Goal: Information Seeking & Learning: Understand process/instructions

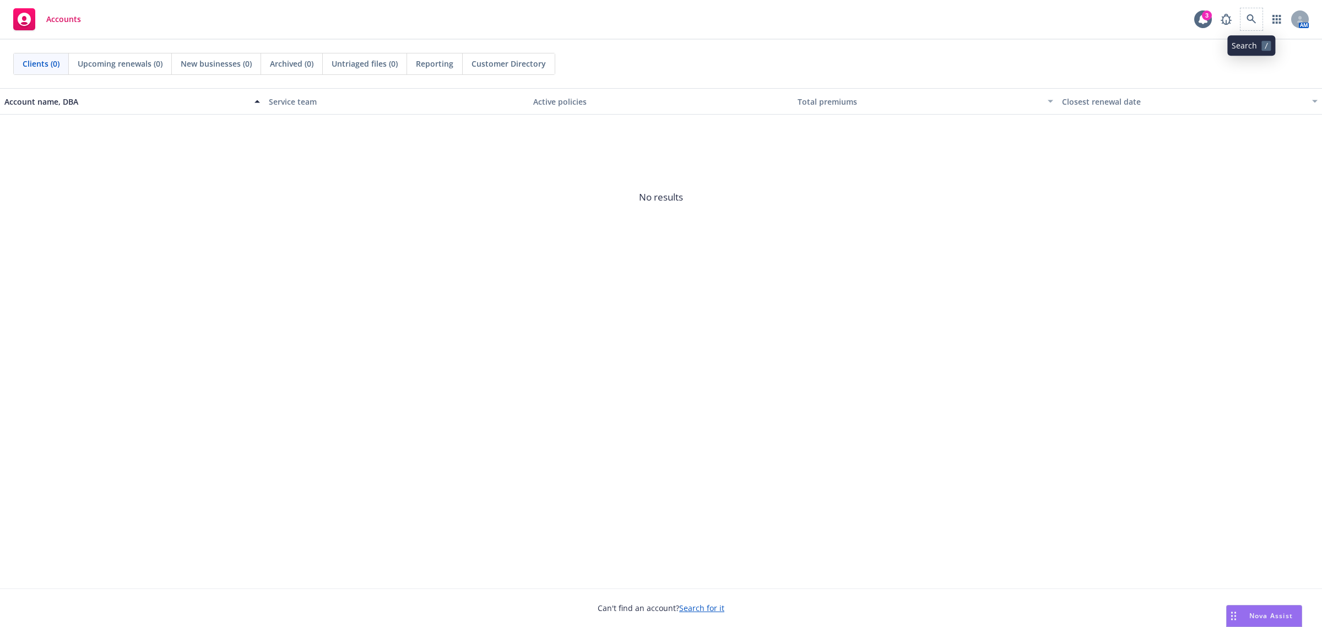
click at [1241, 24] on span at bounding box center [1252, 19] width 22 height 22
click at [1255, 15] on icon at bounding box center [1252, 19] width 10 height 10
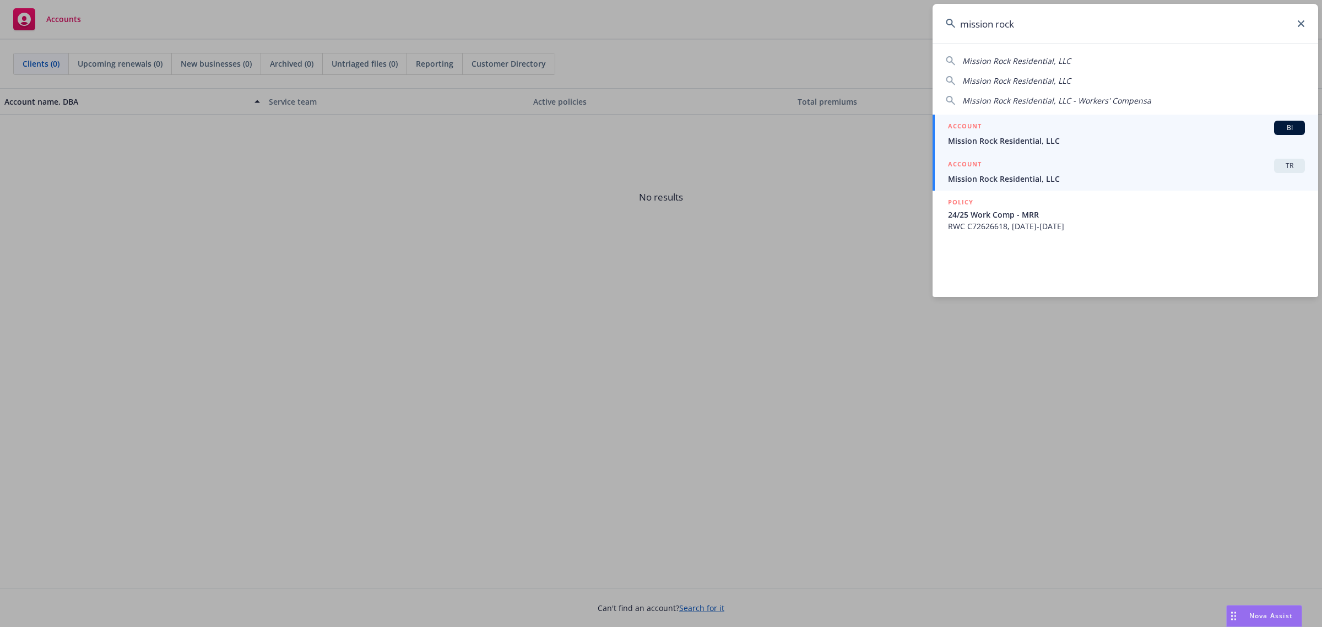
type input "mission rock"
click at [1210, 176] on span "Mission Rock Residential, LLC" at bounding box center [1126, 179] width 357 height 12
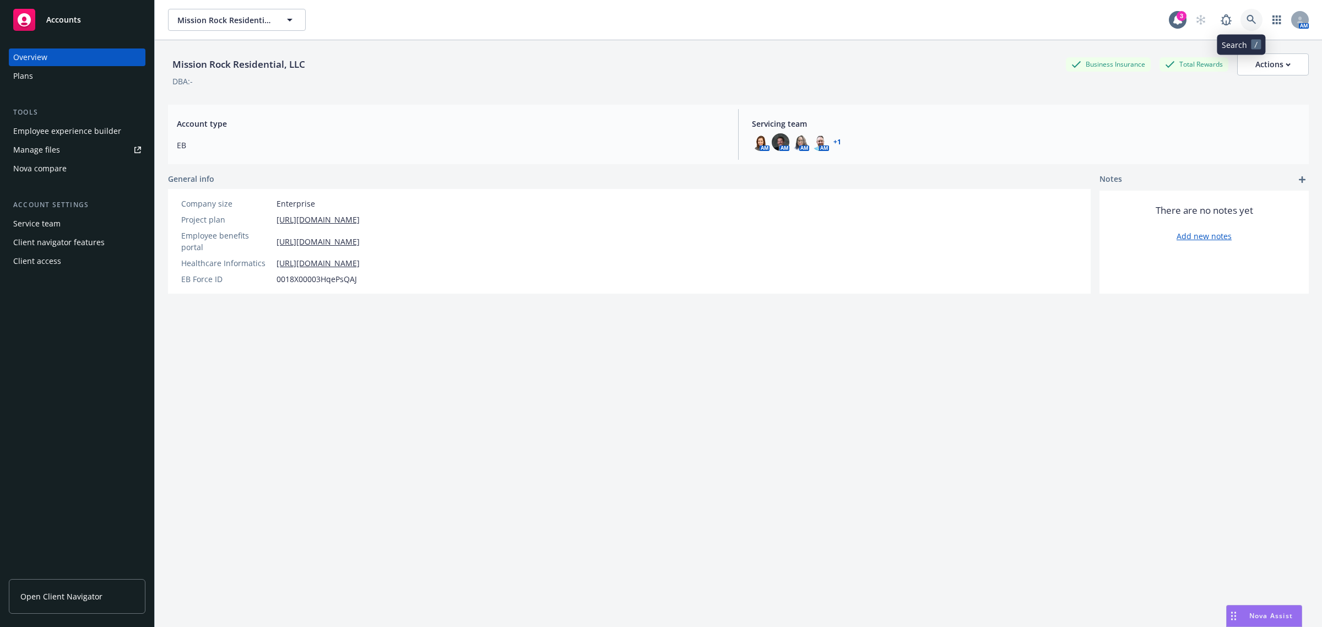
click at [1247, 21] on icon at bounding box center [1251, 19] width 9 height 9
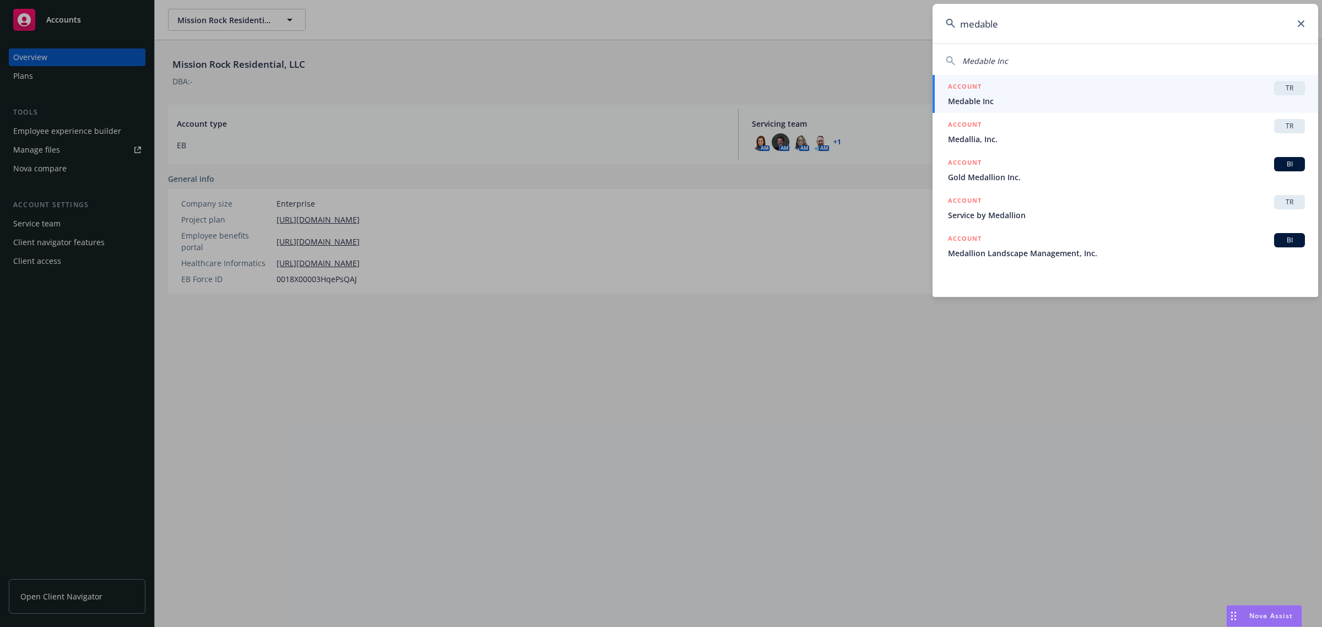
type input "medable"
click at [995, 95] on span "Medable Inc" at bounding box center [1126, 101] width 357 height 12
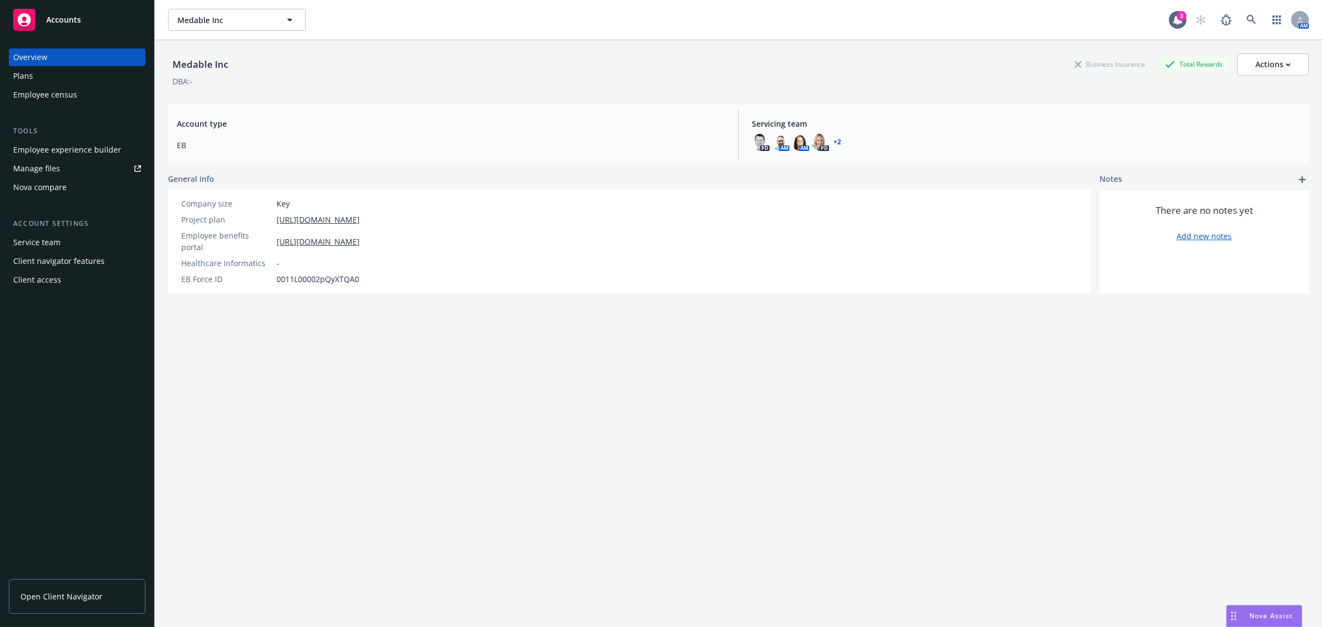
click at [33, 80] on div "Plans" at bounding box center [77, 76] width 128 height 18
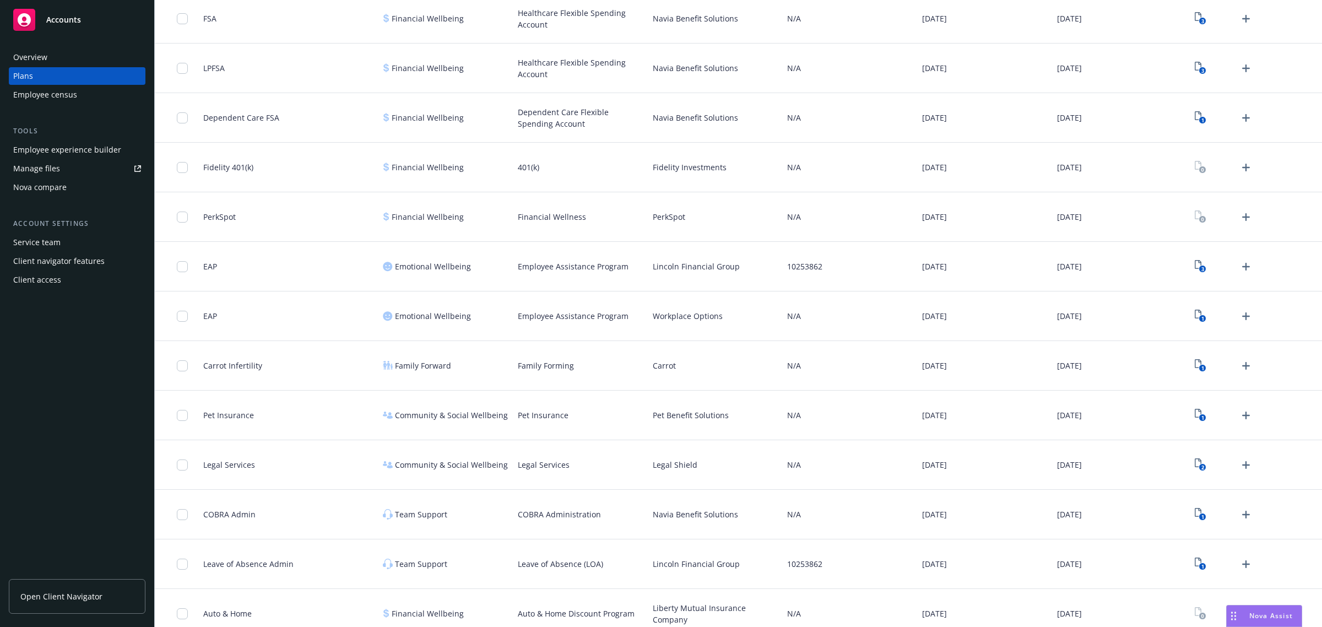
scroll to position [1315, 0]
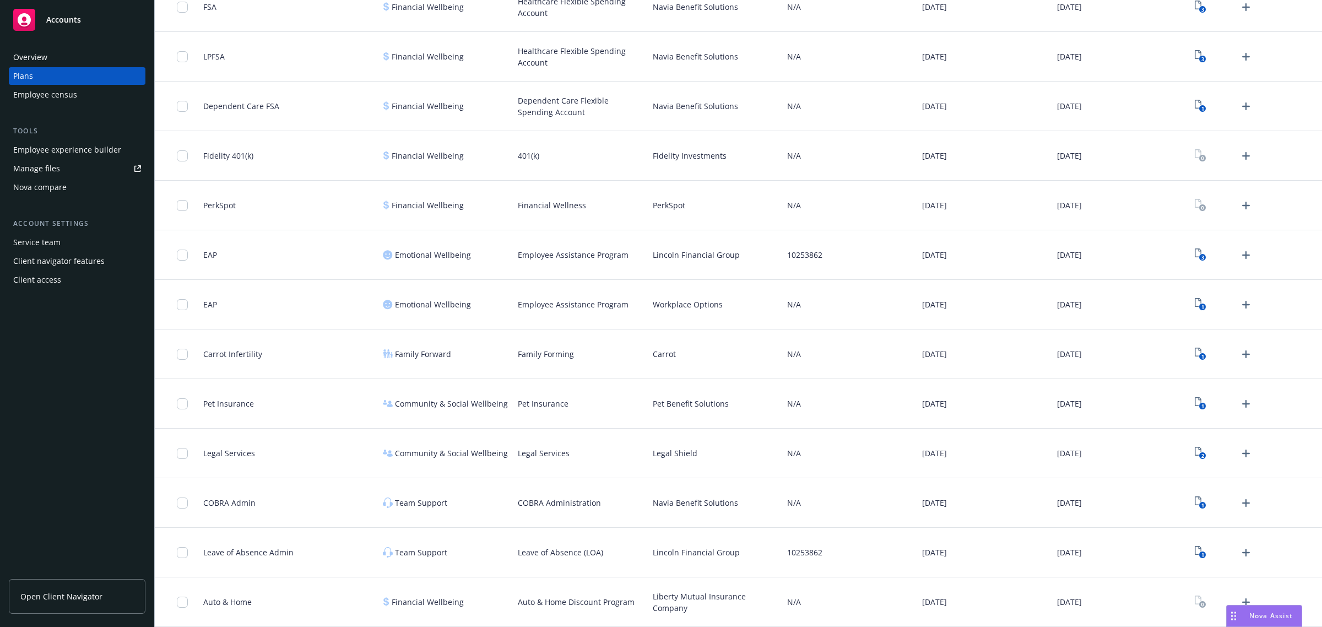
click at [51, 97] on div "Employee census" at bounding box center [45, 95] width 64 height 18
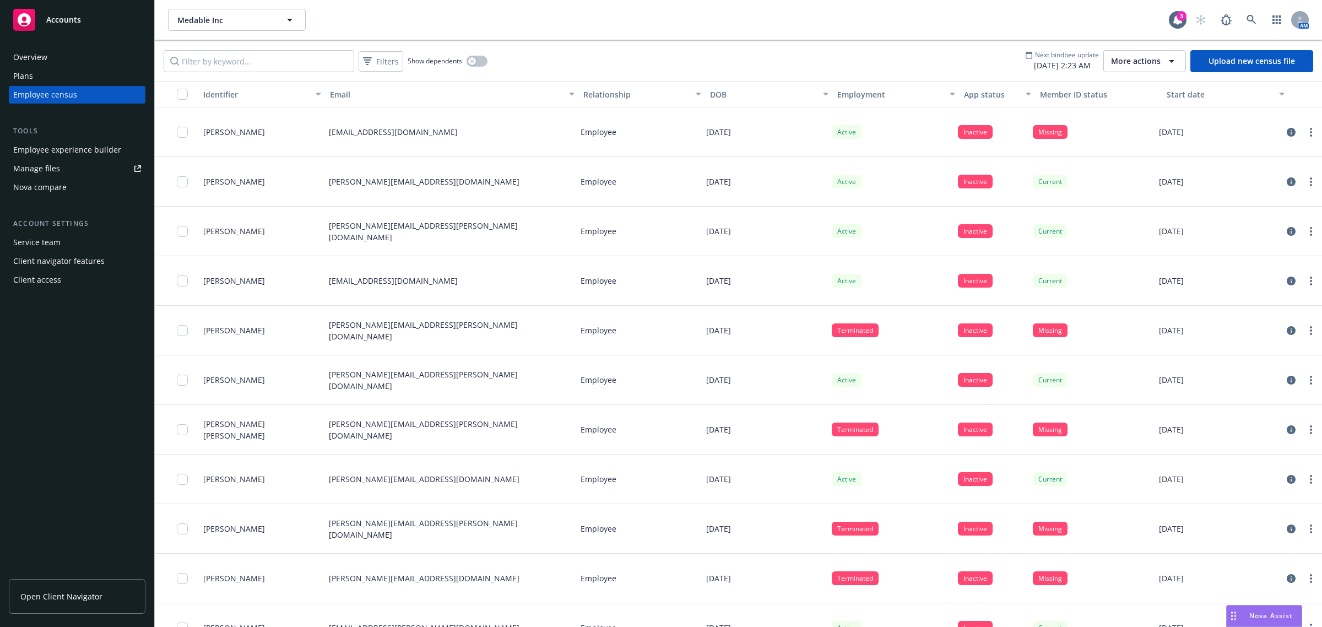
click at [75, 154] on div "Employee experience builder" at bounding box center [67, 150] width 108 height 18
click at [61, 150] on div "Employee experience builder" at bounding box center [67, 150] width 108 height 18
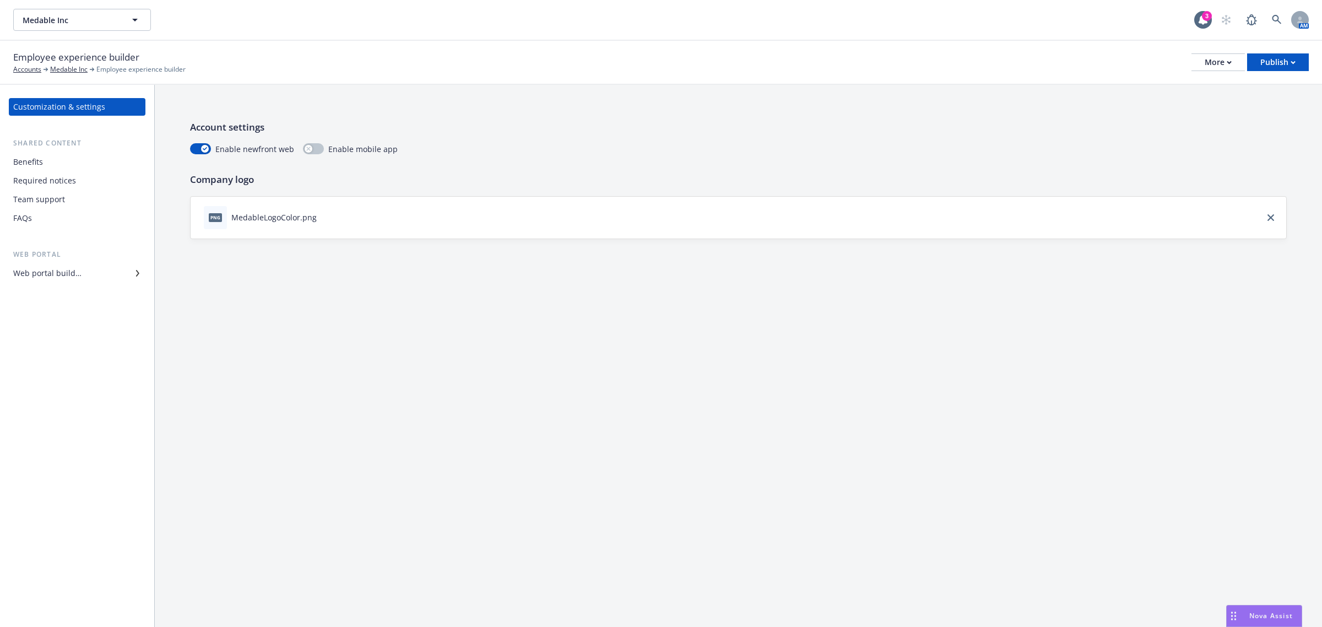
click at [89, 268] on div "Web portal builder" at bounding box center [77, 273] width 128 height 18
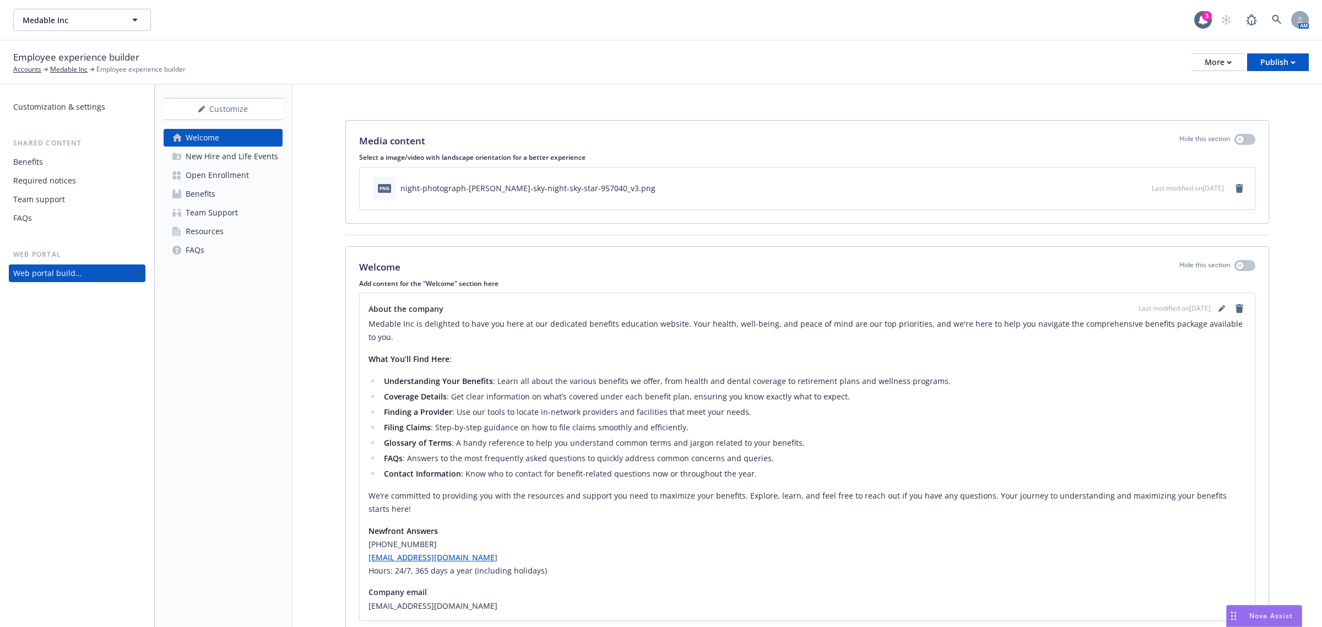
click at [78, 100] on div "Customization & settings" at bounding box center [59, 107] width 92 height 18
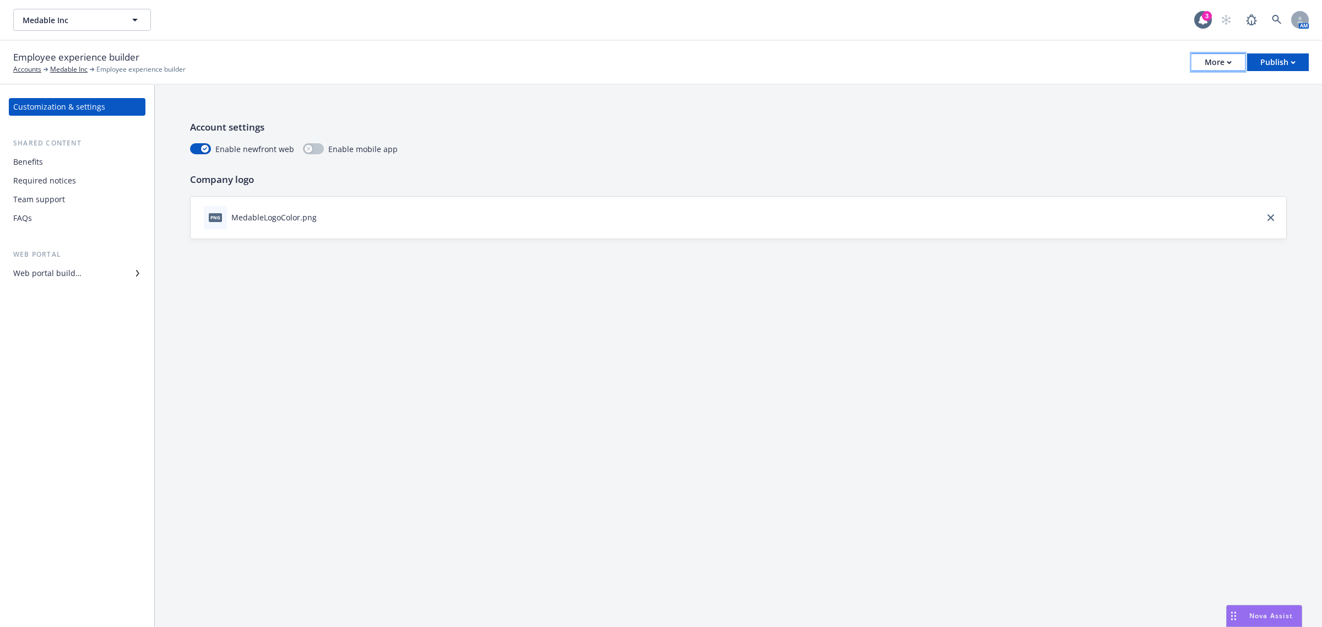
click at [1205, 61] on div "More" at bounding box center [1218, 62] width 27 height 17
click at [1125, 109] on link "Copy portal link" at bounding box center [1162, 109] width 163 height 22
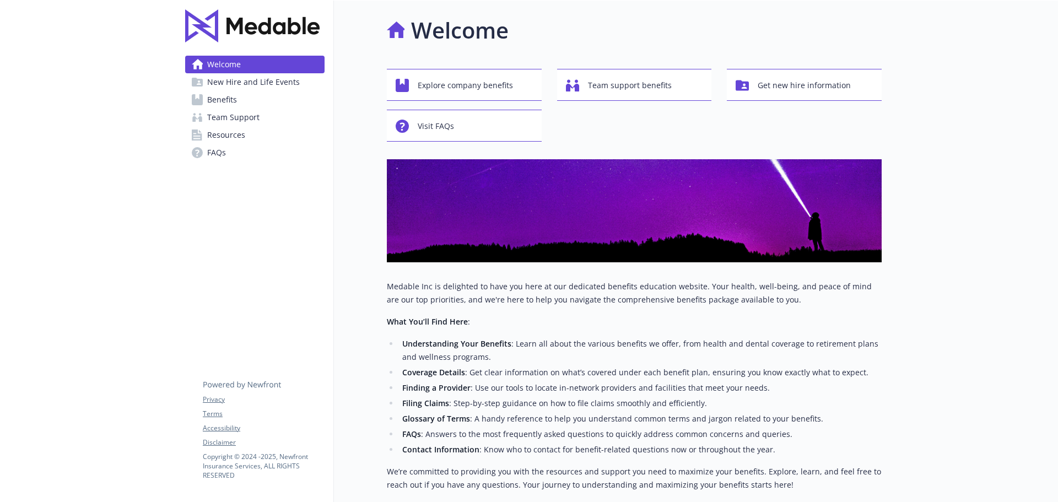
click at [286, 86] on span "New Hire and Life Events" at bounding box center [253, 82] width 93 height 18
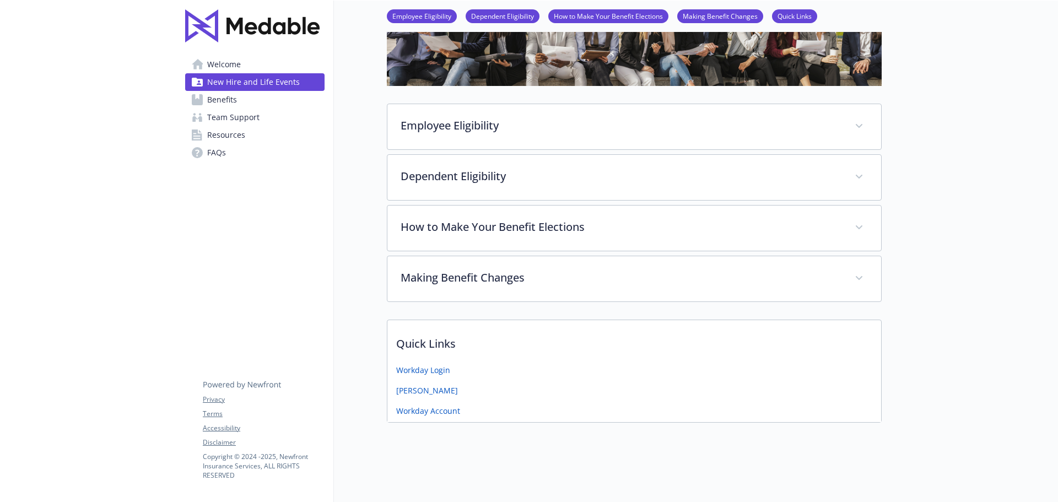
scroll to position [117, 0]
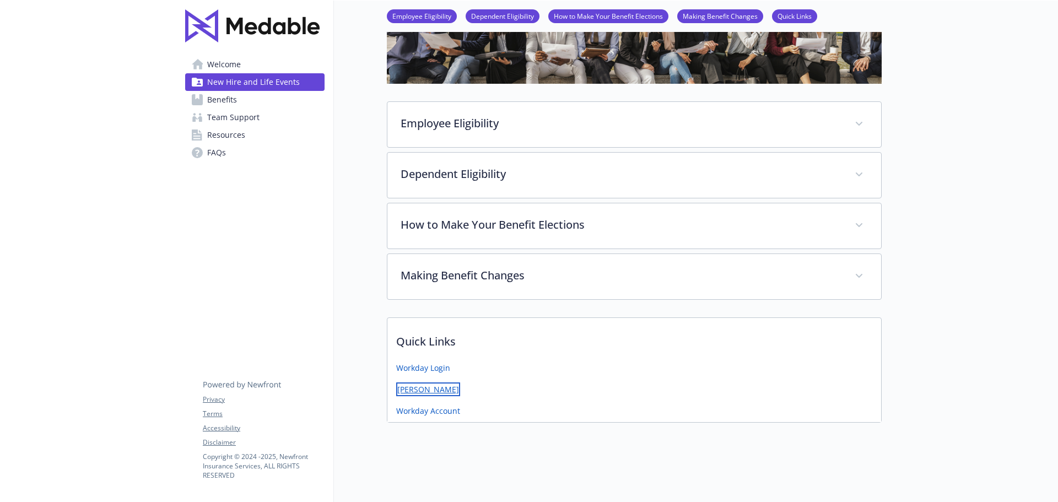
click at [408, 383] on link "ALEX" at bounding box center [428, 389] width 64 height 14
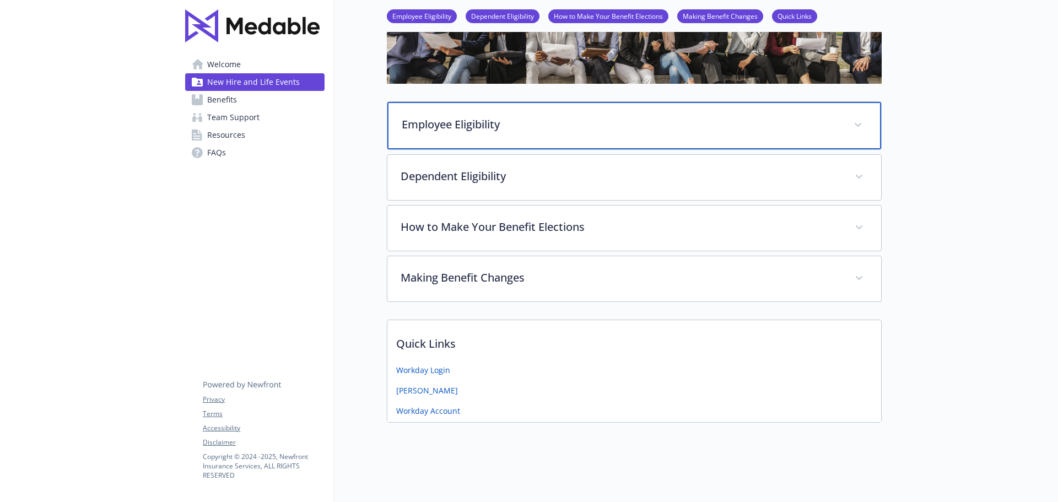
click at [482, 126] on div "Employee Eligibility" at bounding box center [634, 125] width 494 height 47
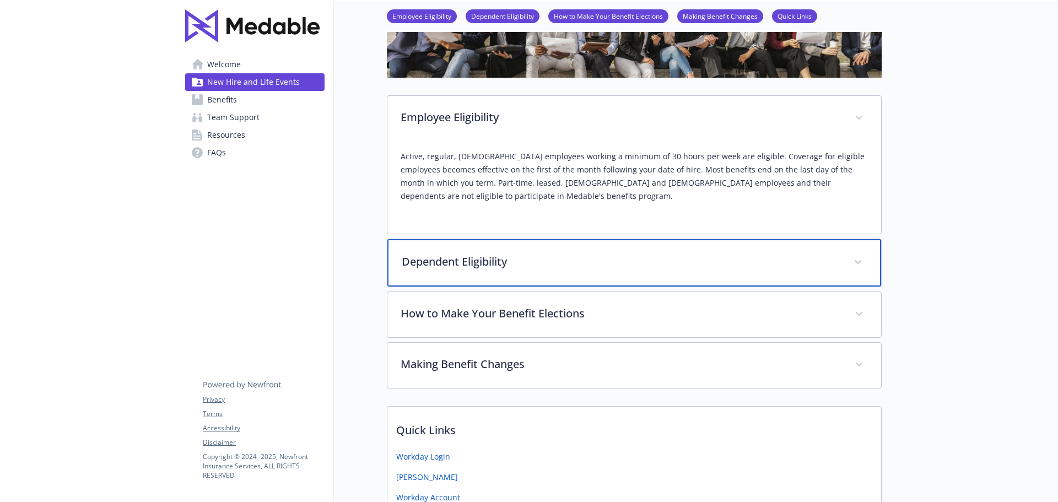
click at [538, 257] on p "Dependent Eligibility" at bounding box center [621, 261] width 439 height 17
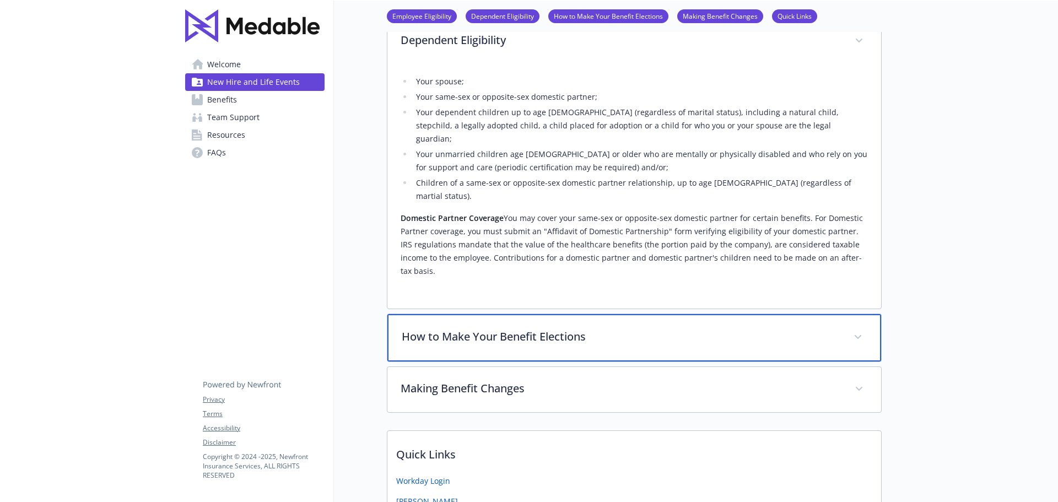
click at [551, 328] on p "How to Make Your Benefit Elections" at bounding box center [621, 336] width 439 height 17
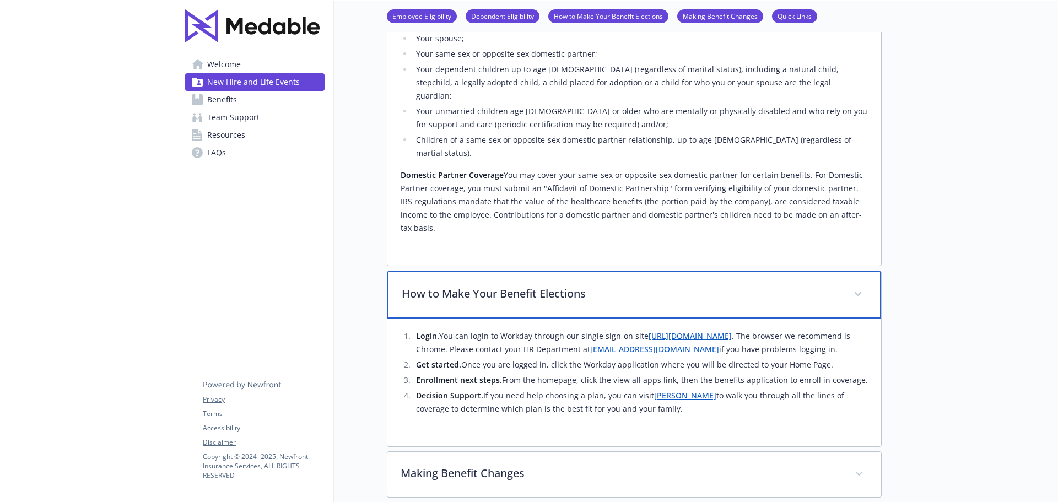
scroll to position [447, 0]
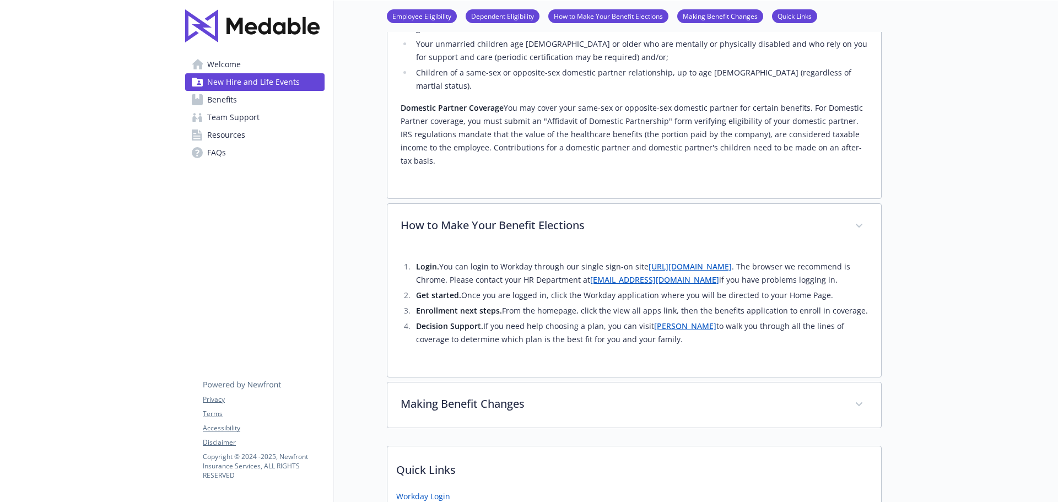
click at [658, 321] on link "ALEX" at bounding box center [685, 326] width 62 height 10
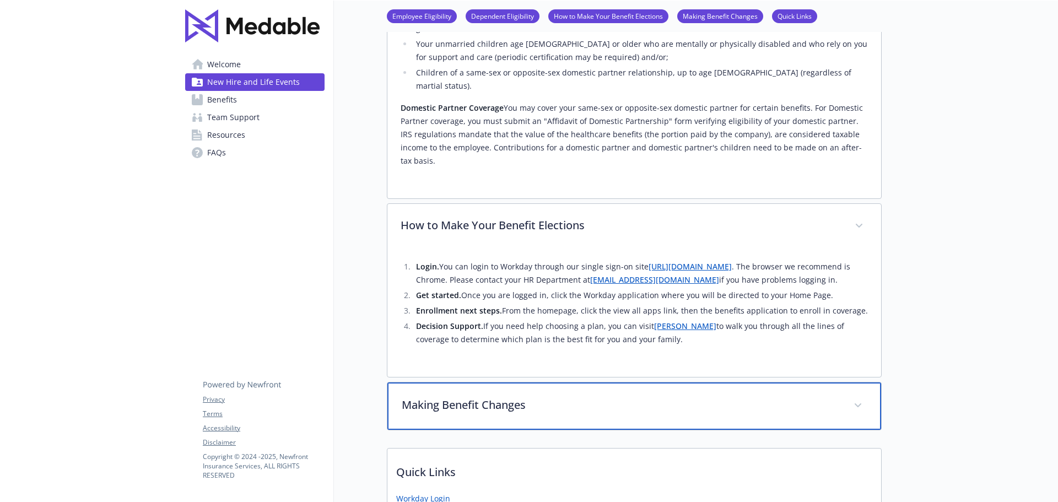
click at [542, 382] on div "Making Benefit Changes" at bounding box center [634, 405] width 494 height 47
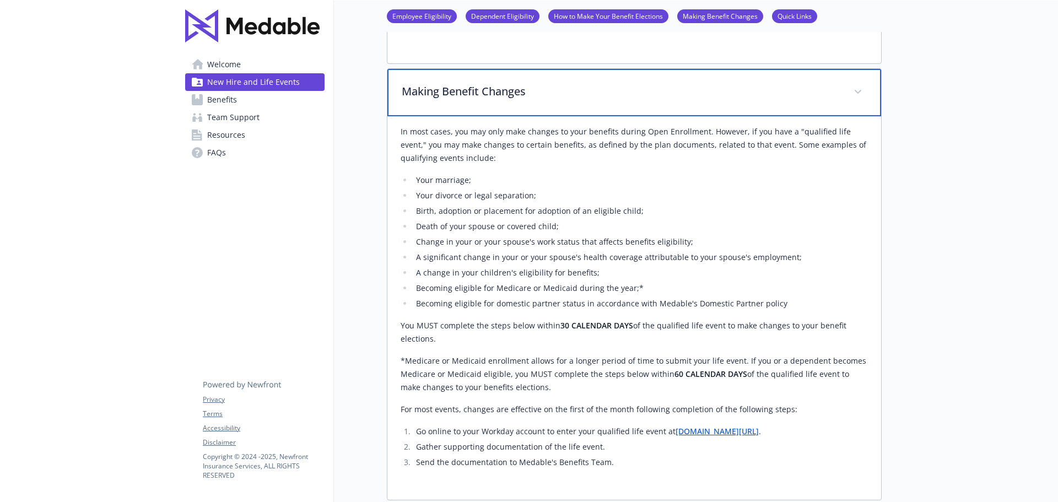
scroll to position [778, 0]
